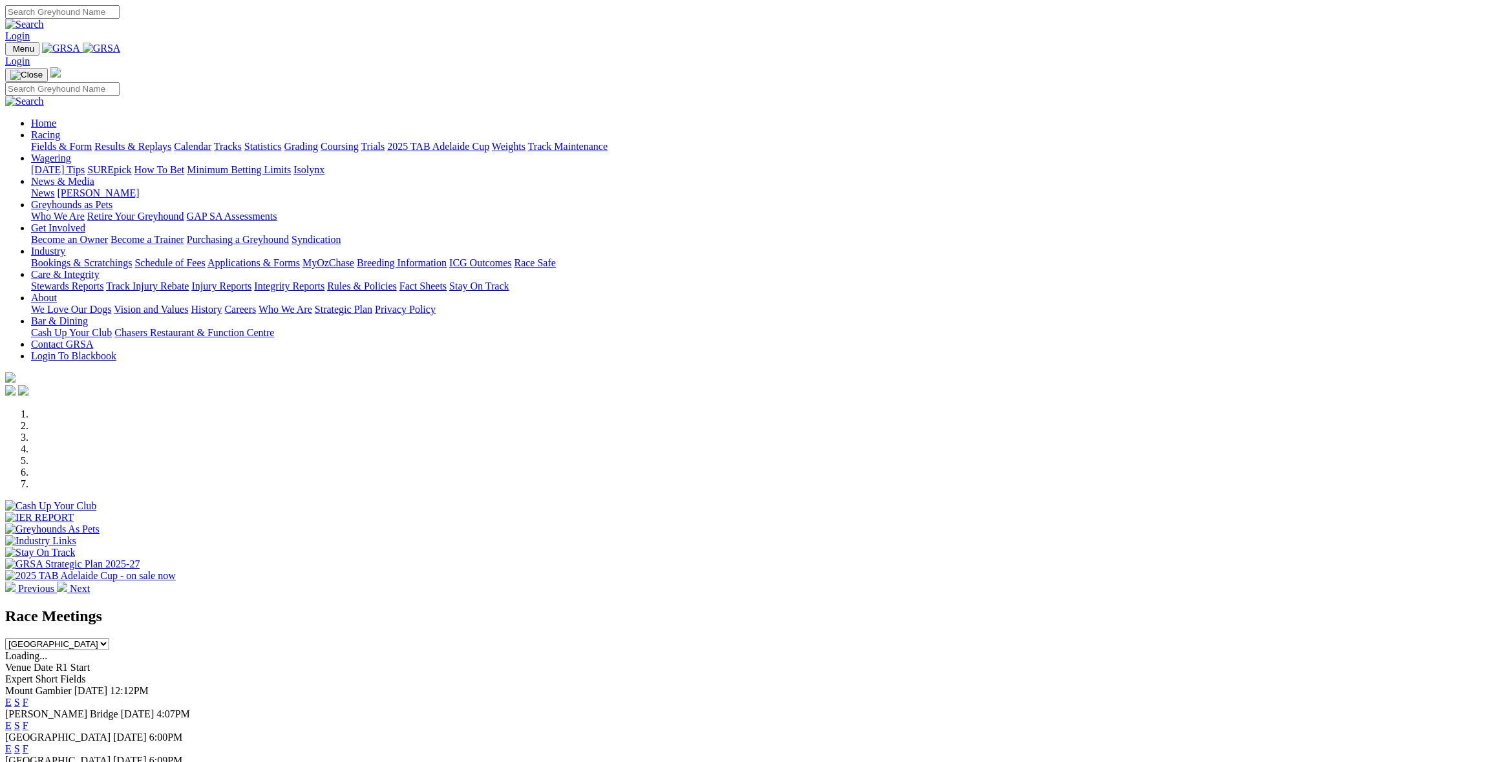
scroll to position [129, 0]
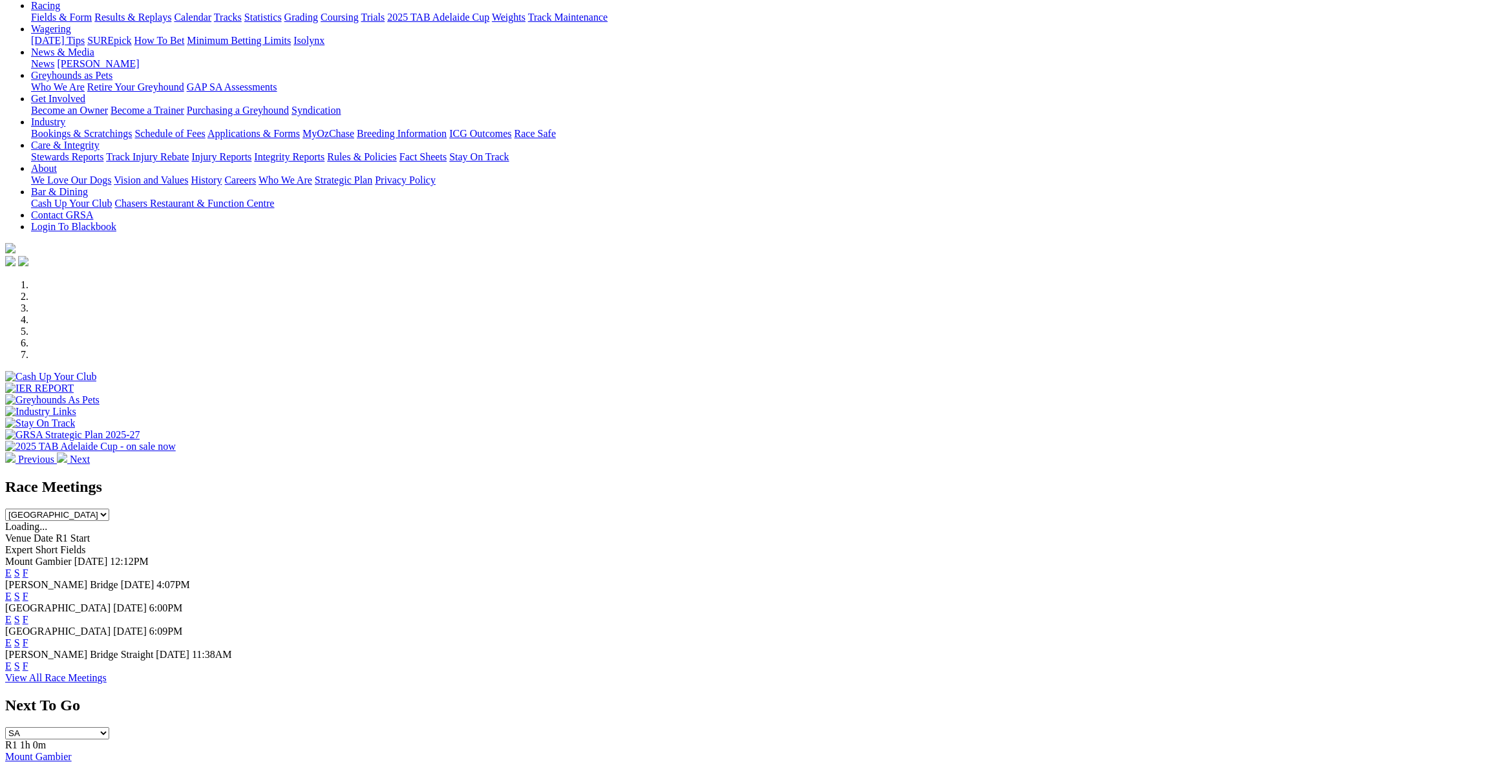
click at [28, 591] on link "F" at bounding box center [26, 596] width 6 height 11
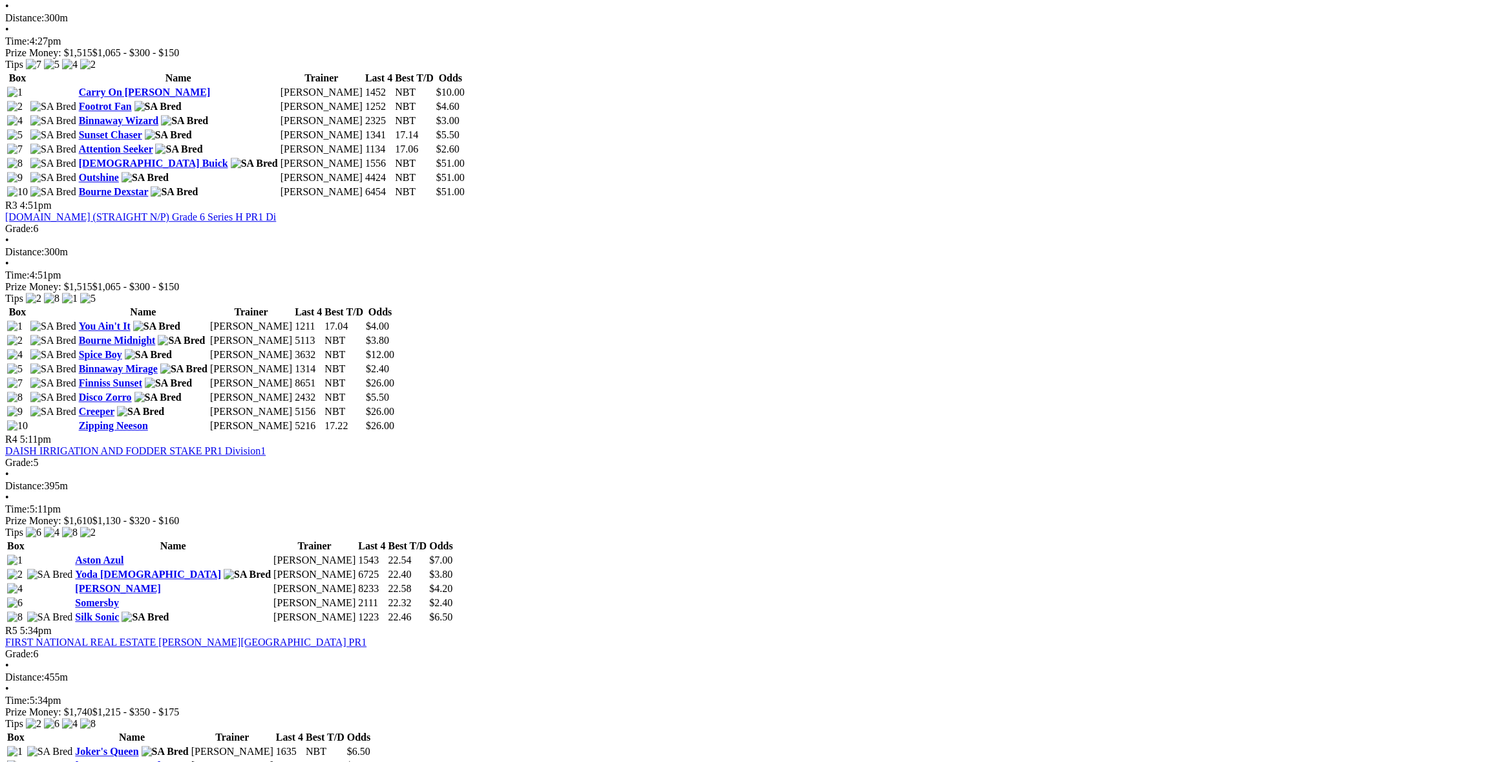
scroll to position [646, 0]
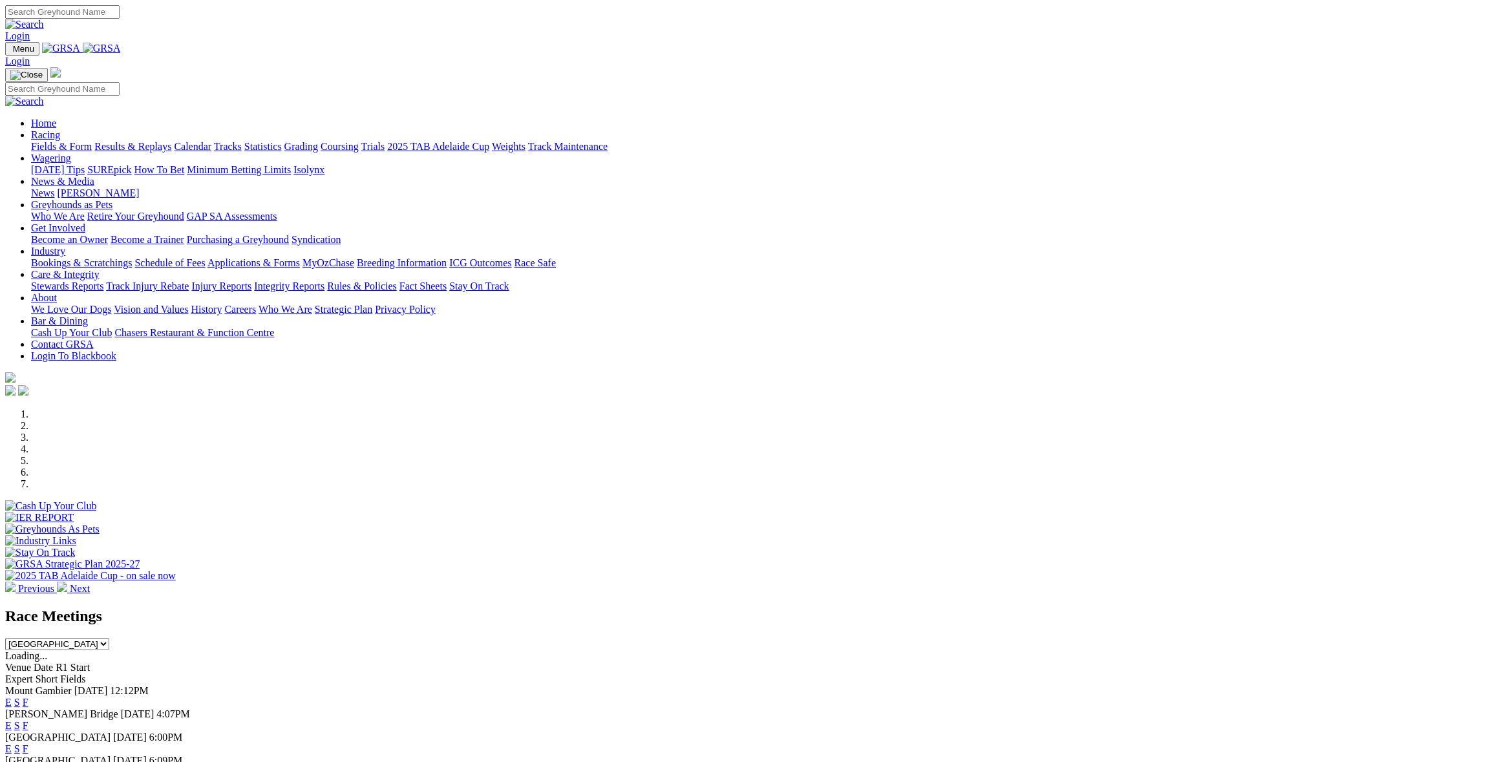
click at [109, 638] on select "South Australia New South Wales Northern Territory Queensland Tasmania Victoria…" at bounding box center [57, 644] width 104 height 12
select select "NSW"
click at [109, 638] on select "South Australia New South Wales Northern Territory Queensland Tasmania Victoria…" at bounding box center [57, 644] width 104 height 12
click at [28, 743] on link "F" at bounding box center [26, 748] width 6 height 11
select select "[GEOGRAPHIC_DATA]"
